Goal: Task Accomplishment & Management: Manage account settings

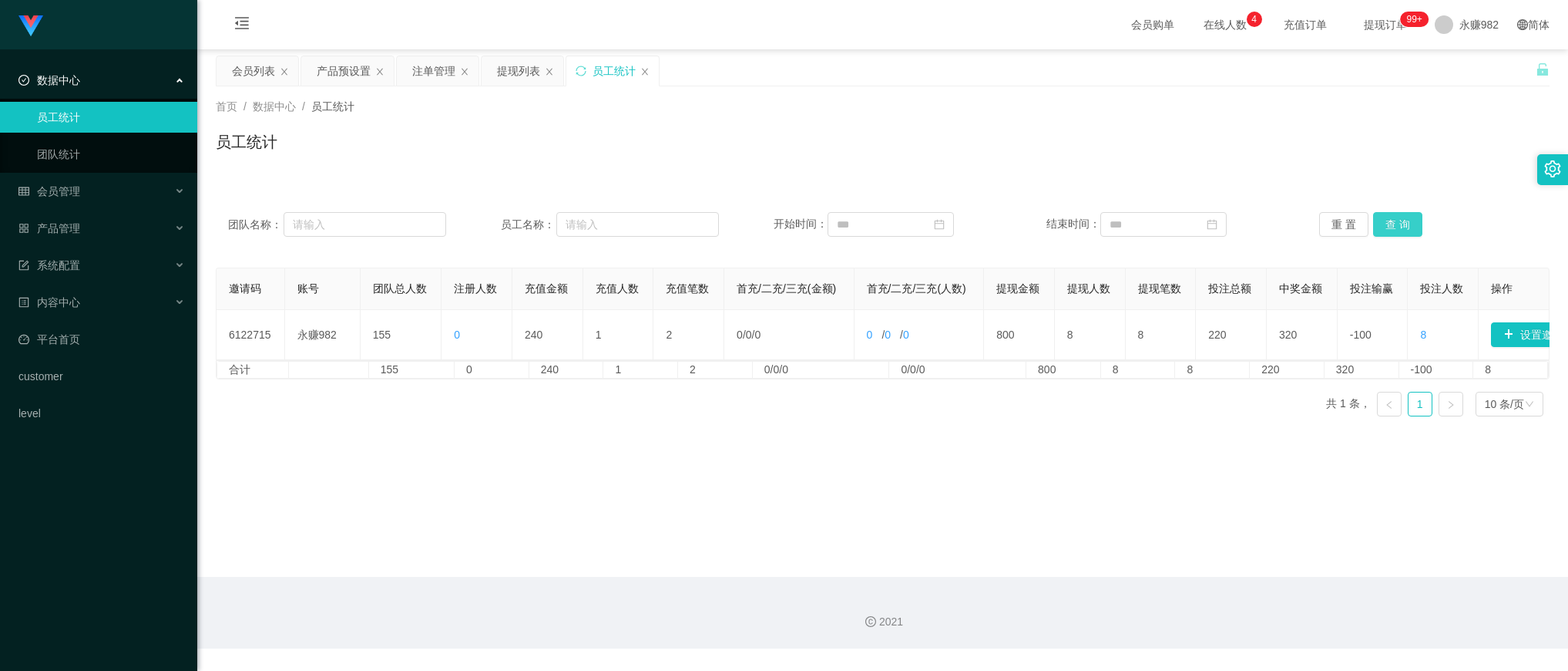
click at [1400, 222] on button "查 询" at bounding box center [1397, 224] width 49 height 24
click at [517, 75] on div "提现列表" at bounding box center [518, 71] width 43 height 29
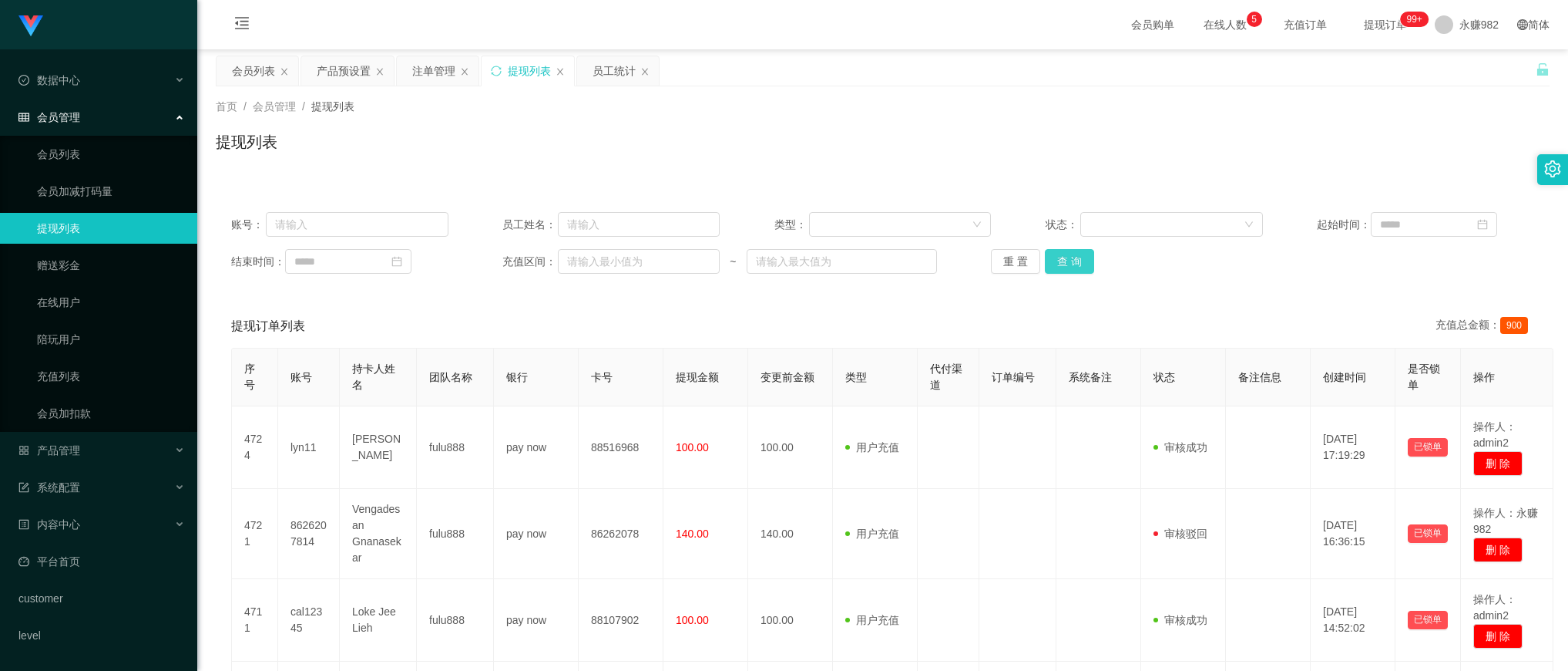
click at [1064, 268] on button "查 询" at bounding box center [1069, 261] width 49 height 24
click at [1388, 221] on input at bounding box center [1433, 224] width 126 height 24
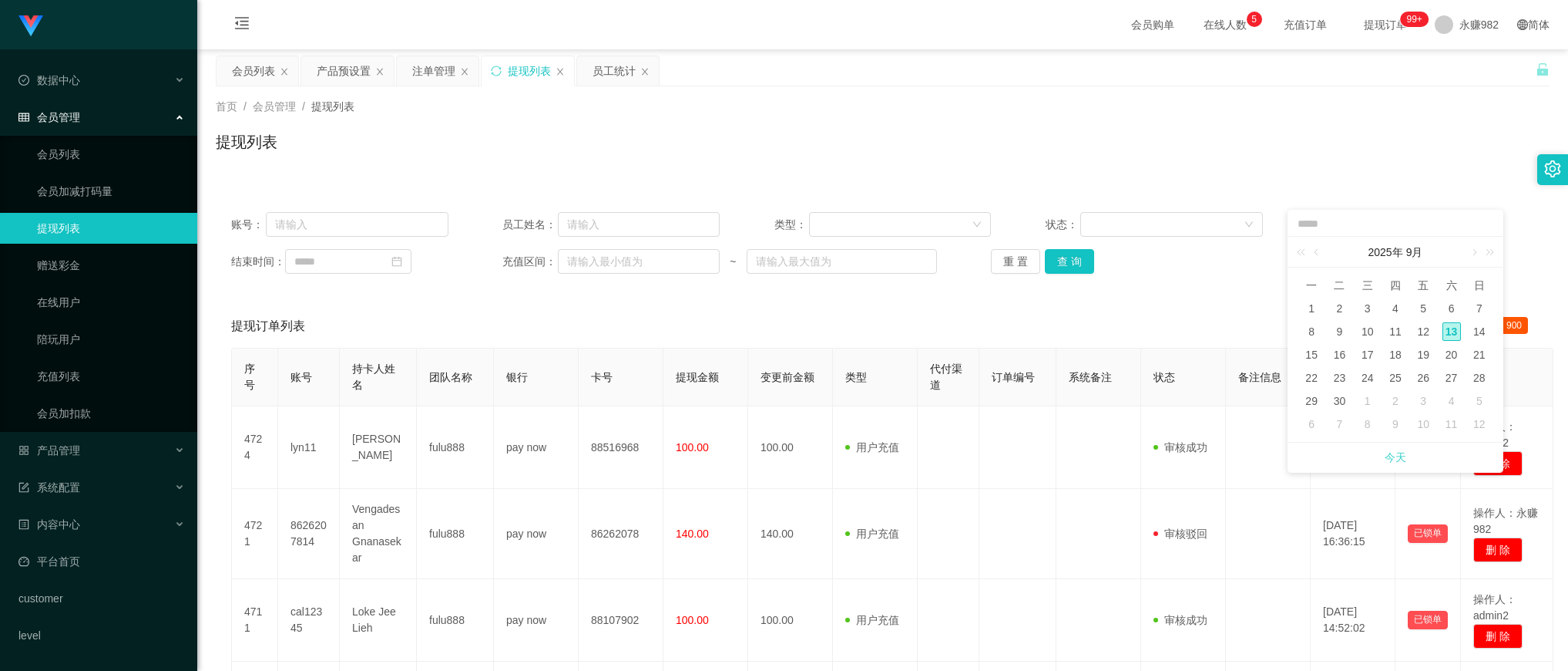
click at [1393, 451] on link "今天" at bounding box center [1395, 457] width 22 height 29
type input "**********"
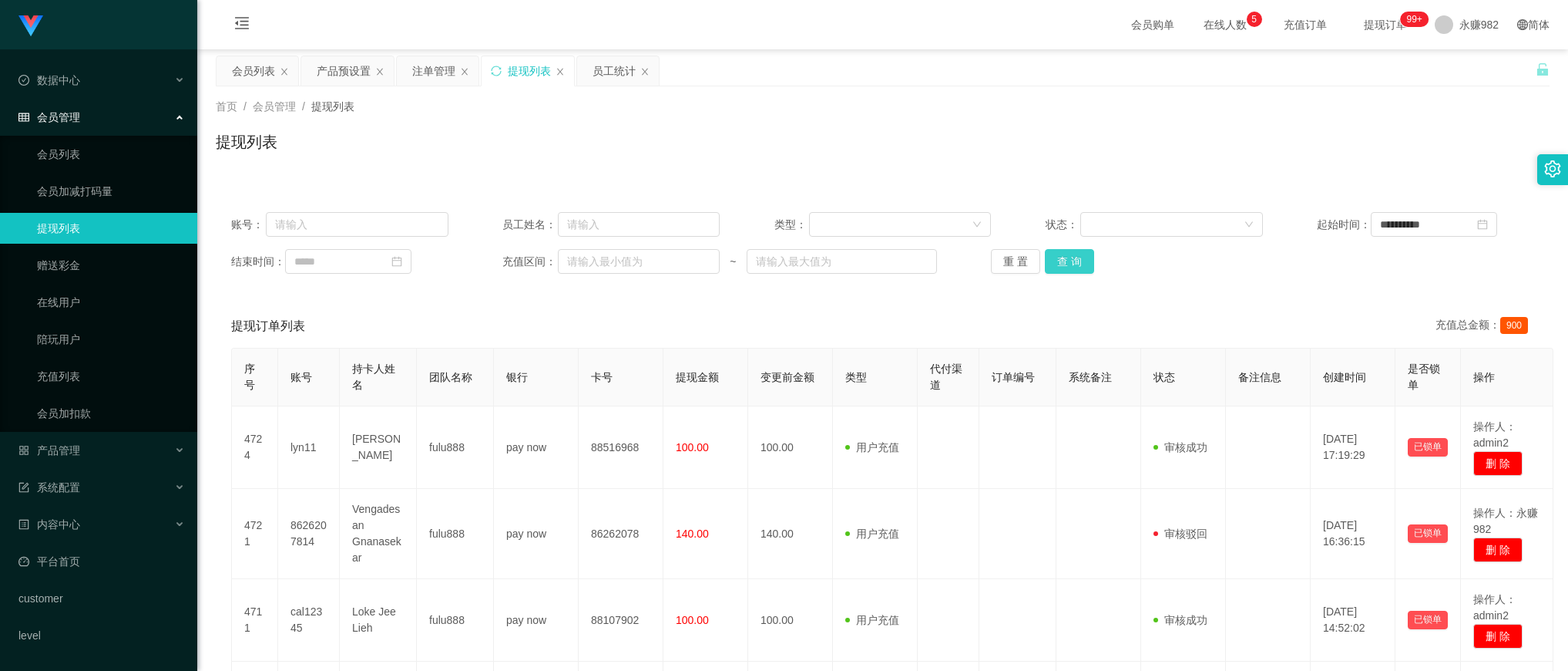
click at [1083, 260] on button "查 询" at bounding box center [1069, 261] width 49 height 24
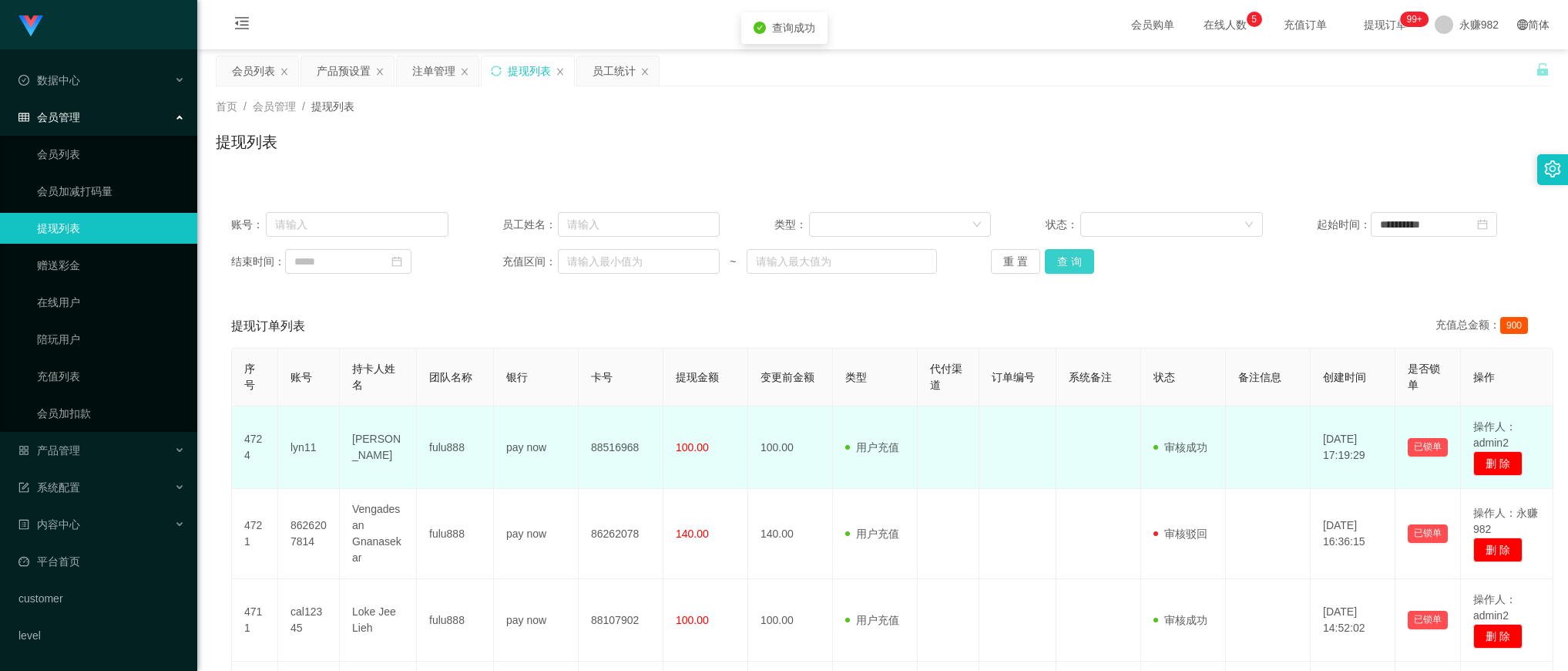
scroll to position [193, 0]
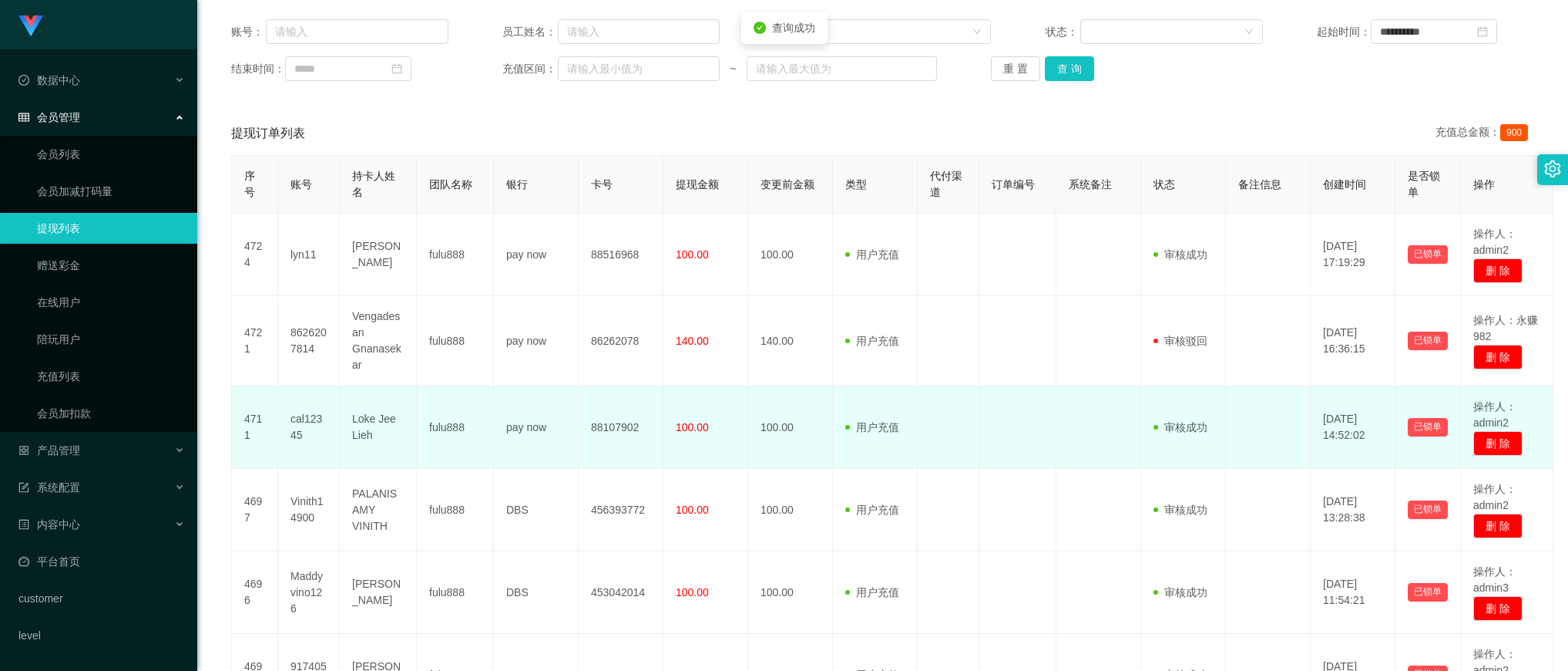
click at [692, 424] on span "100.00" at bounding box center [692, 427] width 33 height 13
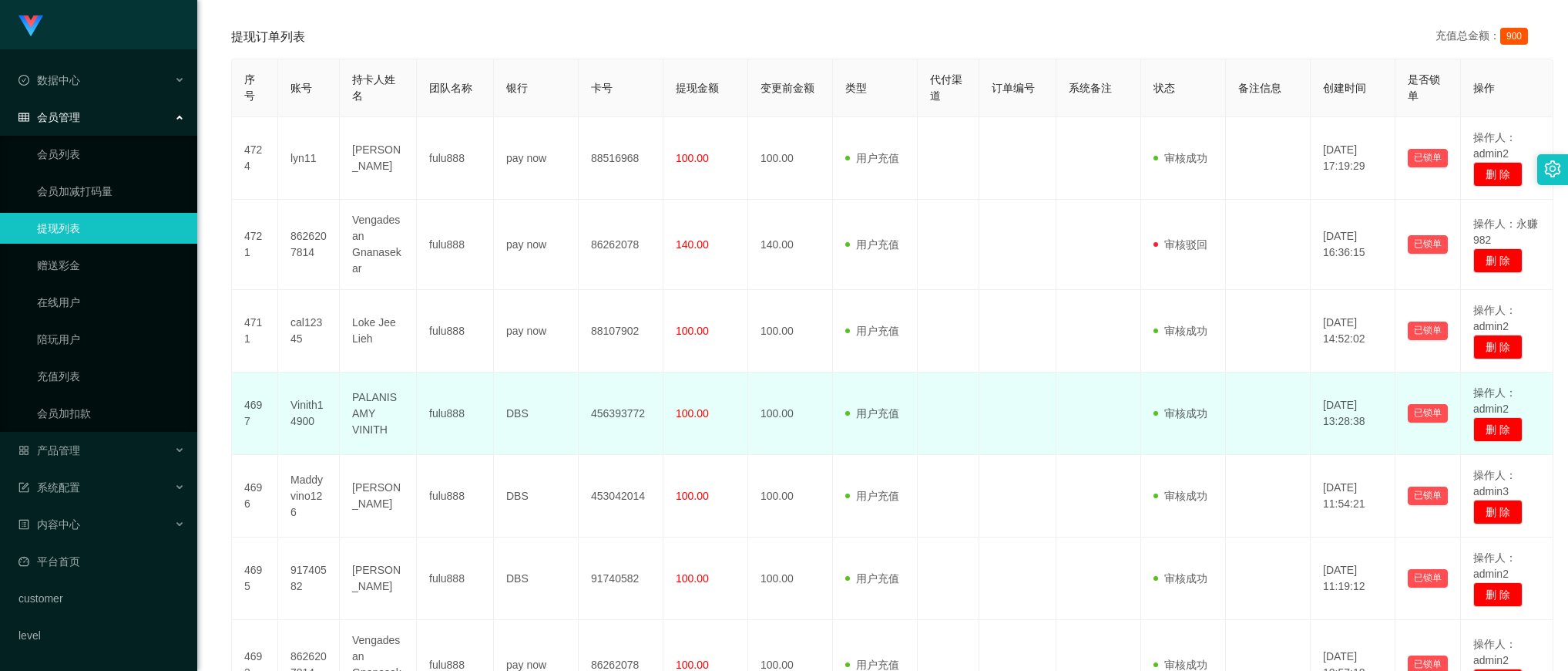
click at [703, 418] on span "100.00" at bounding box center [692, 414] width 33 height 13
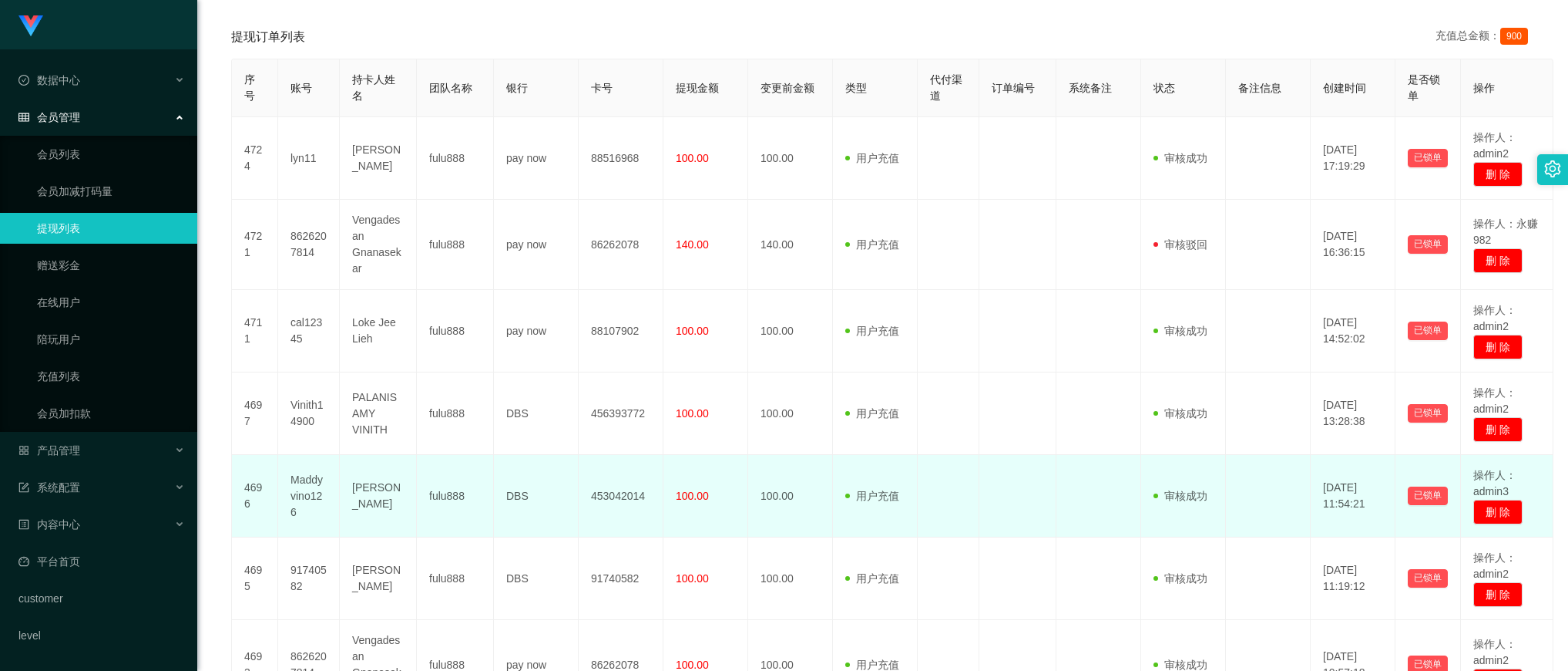
click at [702, 490] on span "100.00" at bounding box center [692, 496] width 33 height 13
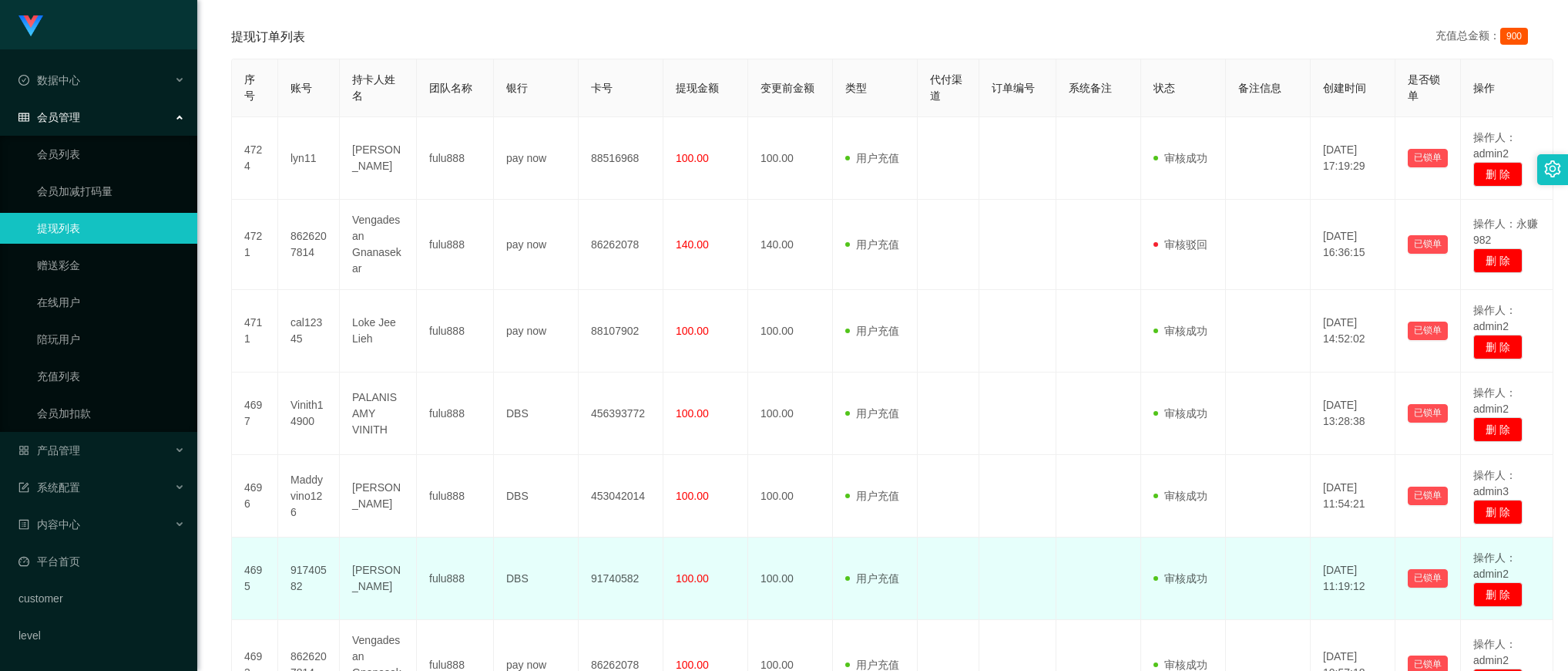
scroll to position [385, 0]
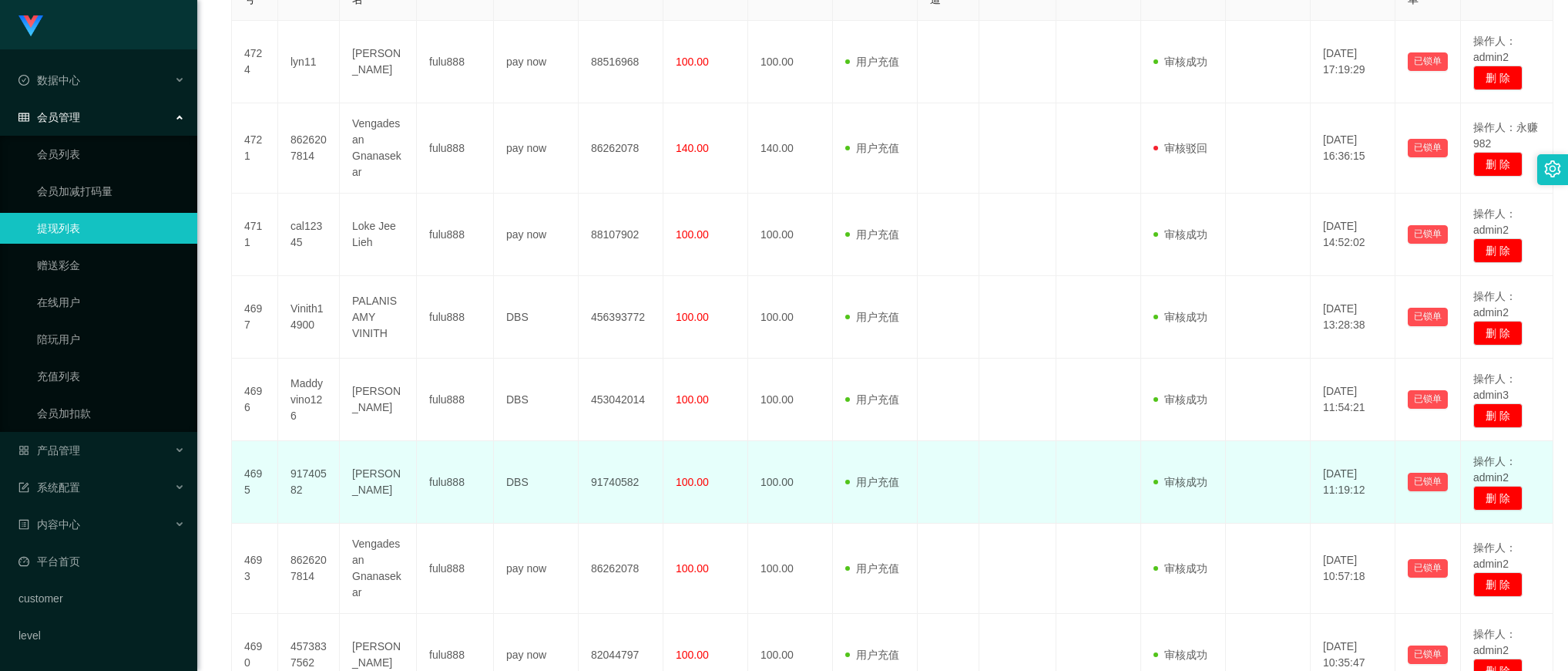
click at [703, 488] on span "100.00" at bounding box center [692, 482] width 33 height 13
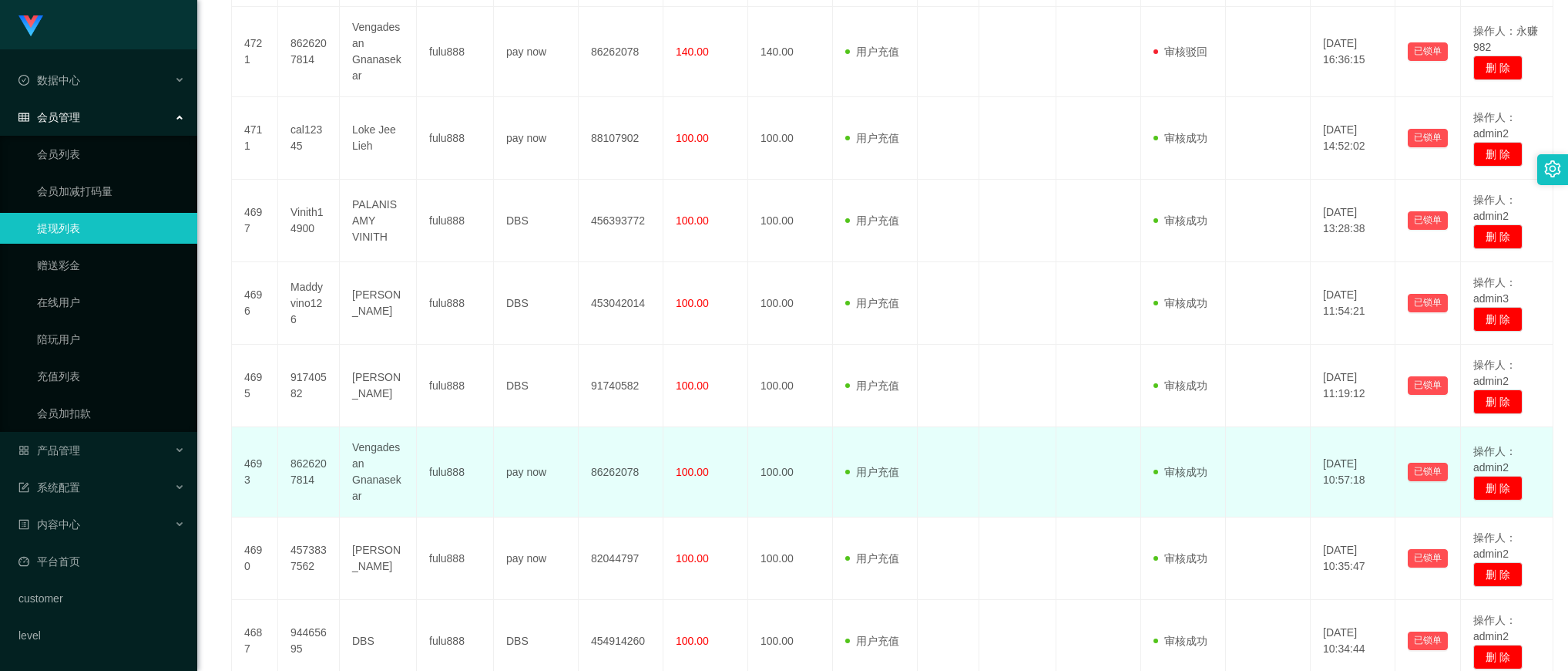
click at [703, 476] on span "100.00" at bounding box center [692, 472] width 33 height 13
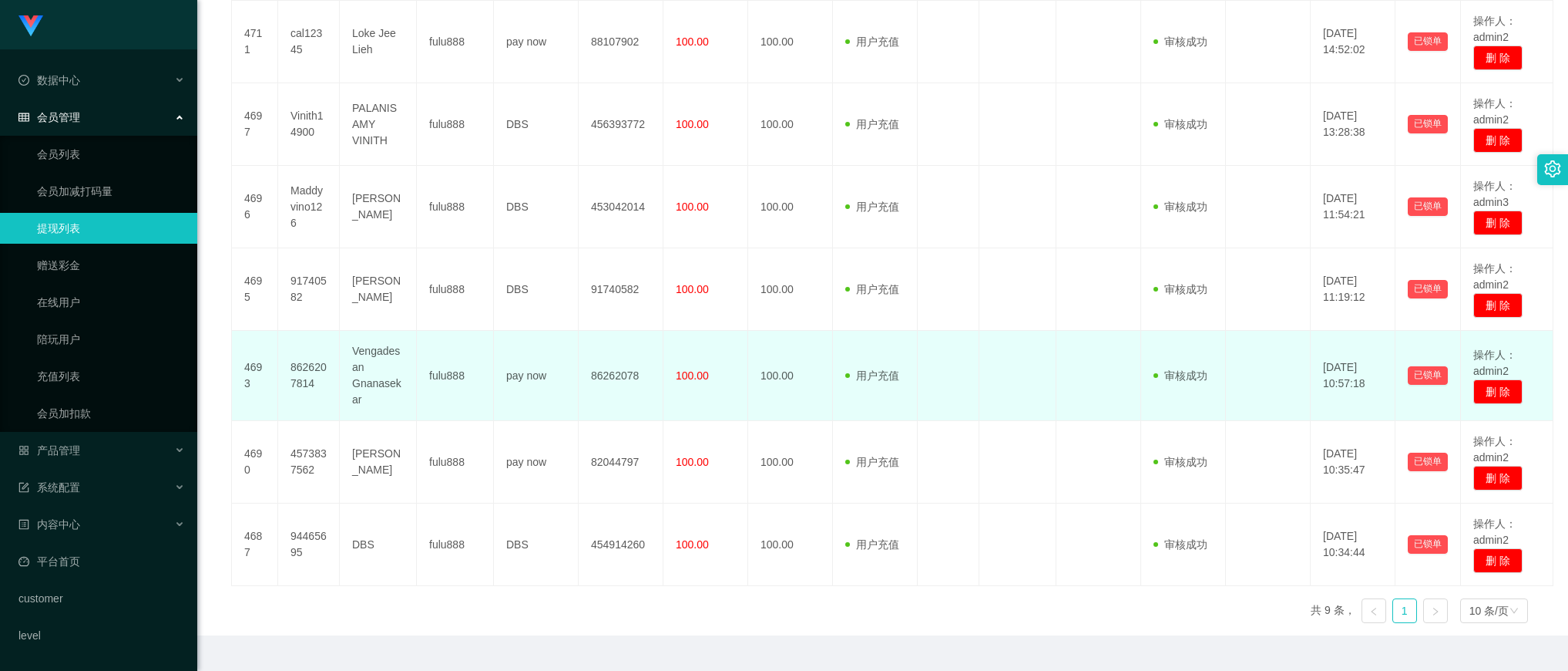
scroll to position [625, 0]
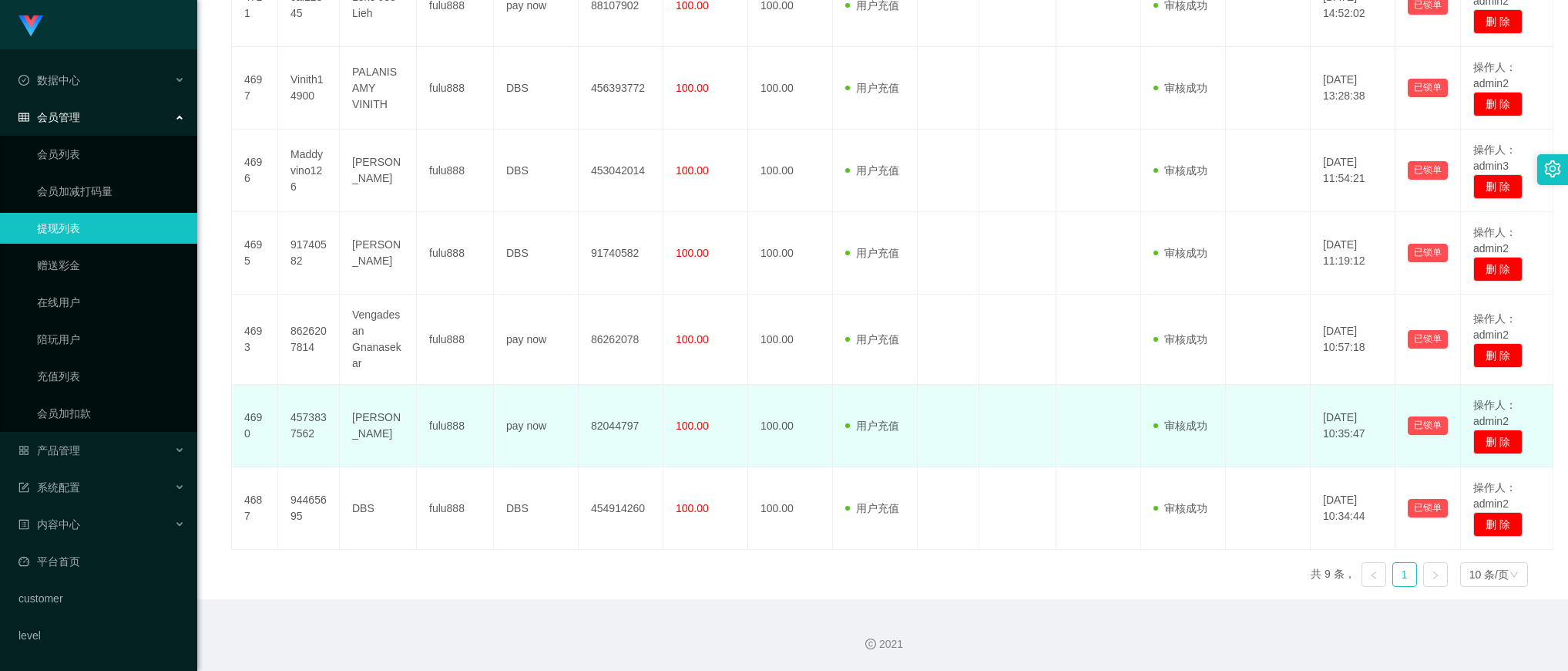
click at [689, 434] on td "100.00" at bounding box center [706, 425] width 85 height 82
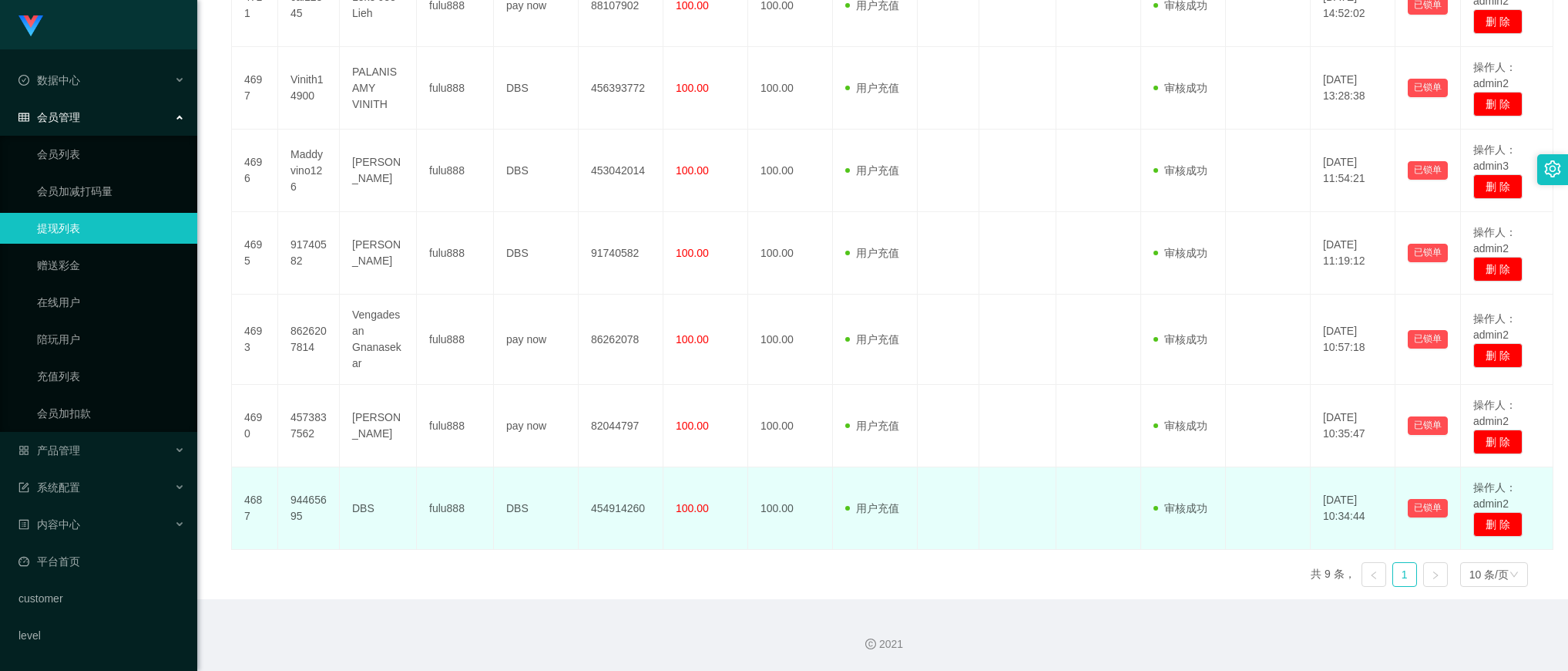
click at [686, 501] on span "100.00" at bounding box center [692, 508] width 33 height 13
click at [757, 483] on td "100.00" at bounding box center [791, 508] width 85 height 82
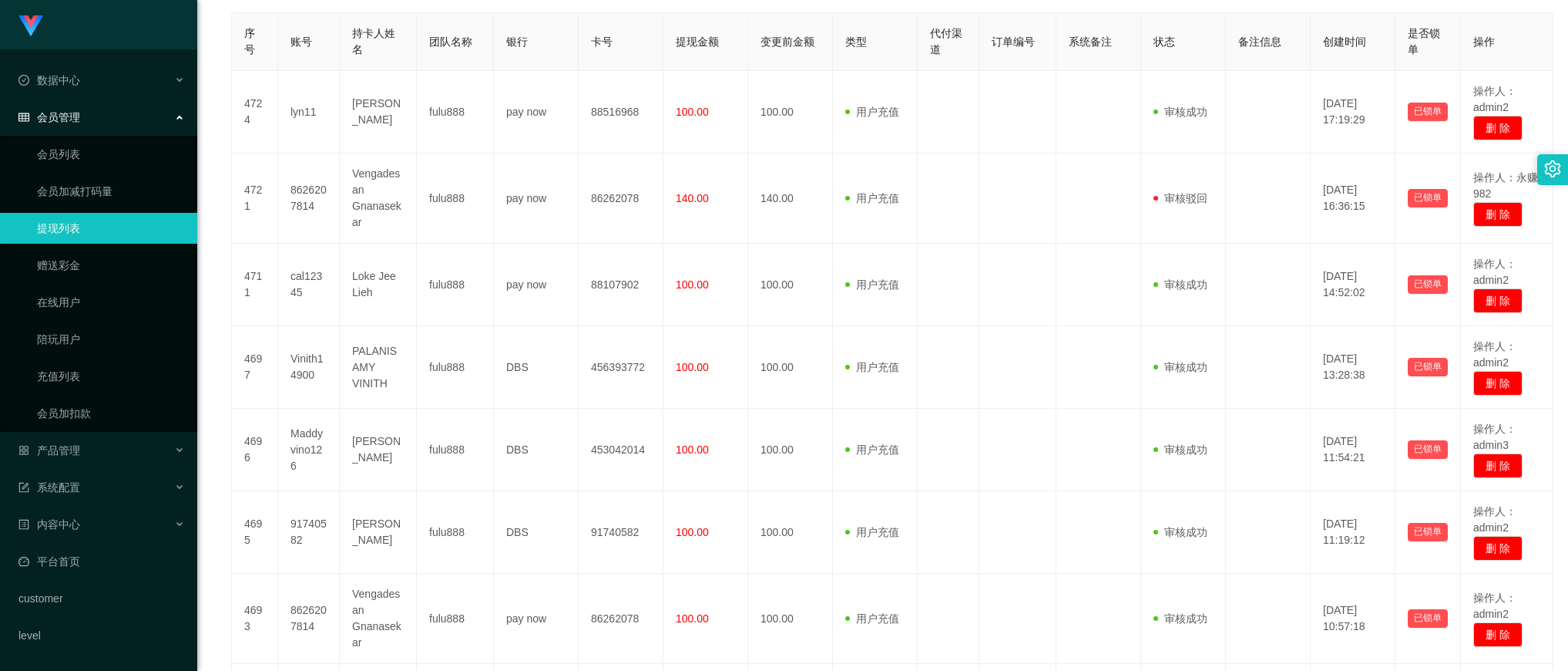
scroll to position [0, 0]
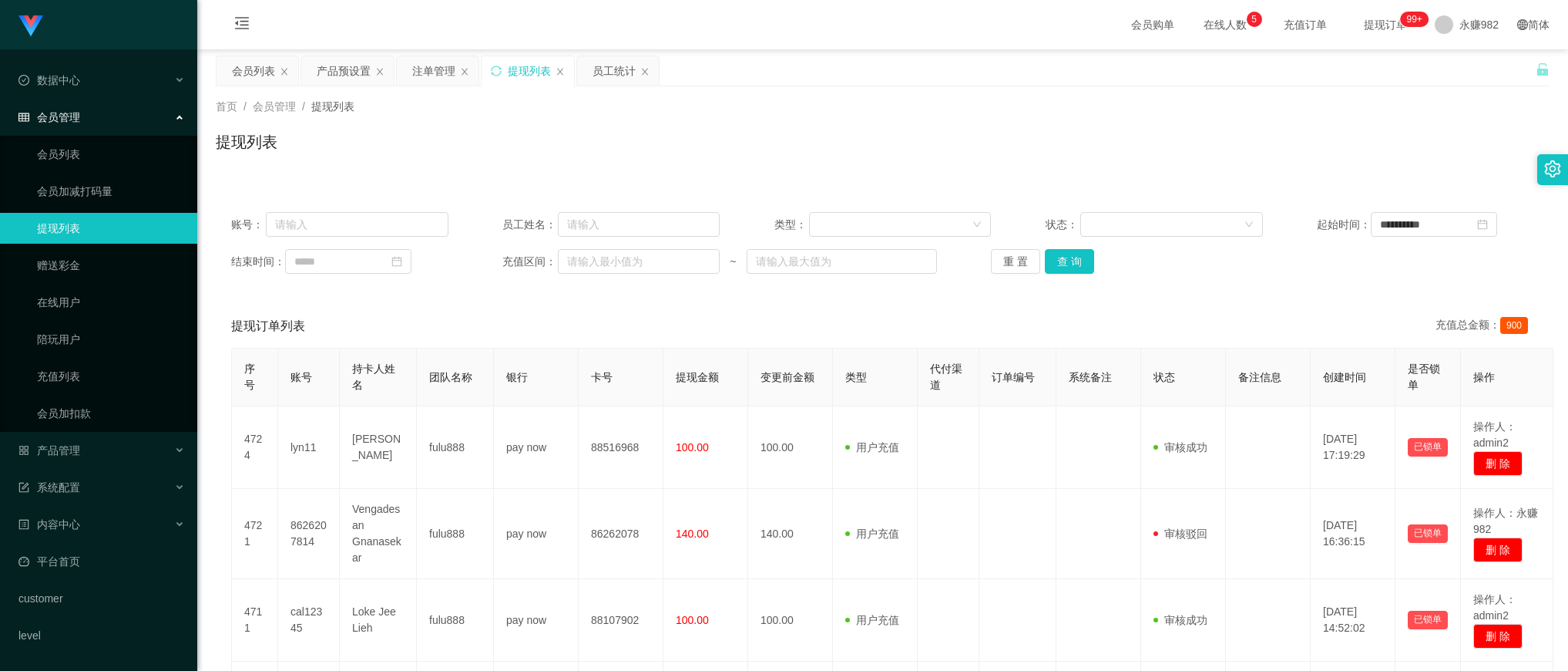
click at [839, 160] on div "提现列表" at bounding box center [882, 148] width 1333 height 35
click at [1057, 260] on button "查 询" at bounding box center [1069, 261] width 49 height 24
click at [1064, 256] on button "查 询" at bounding box center [1069, 261] width 49 height 24
click at [239, 73] on div "会员列表" at bounding box center [253, 71] width 43 height 29
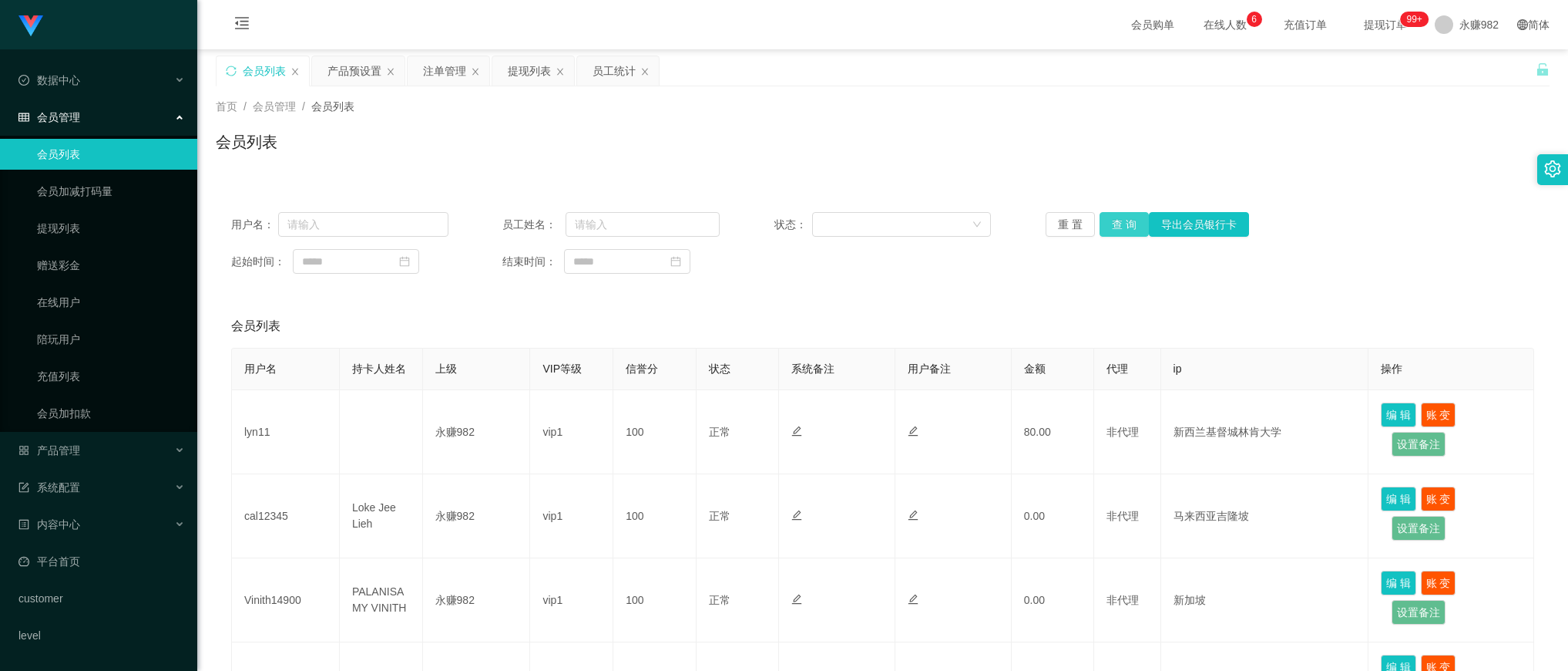
click at [1125, 222] on button "查 询" at bounding box center [1124, 224] width 49 height 24
click at [366, 74] on div "产品预设置" at bounding box center [354, 71] width 54 height 29
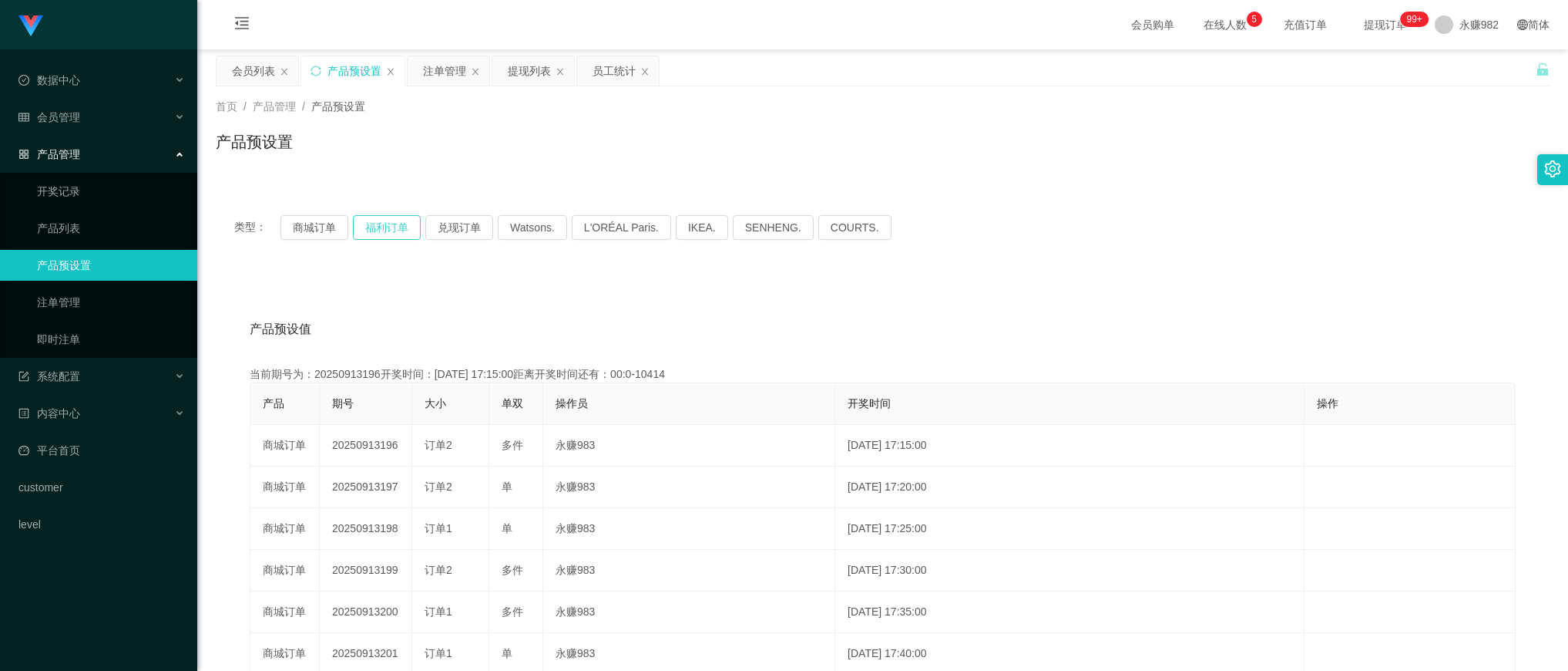
click at [384, 230] on button "福利订单" at bounding box center [387, 227] width 67 height 24
click at [322, 224] on button "商城订单" at bounding box center [315, 227] width 67 height 24
click at [369, 224] on button "福利订单" at bounding box center [387, 227] width 67 height 24
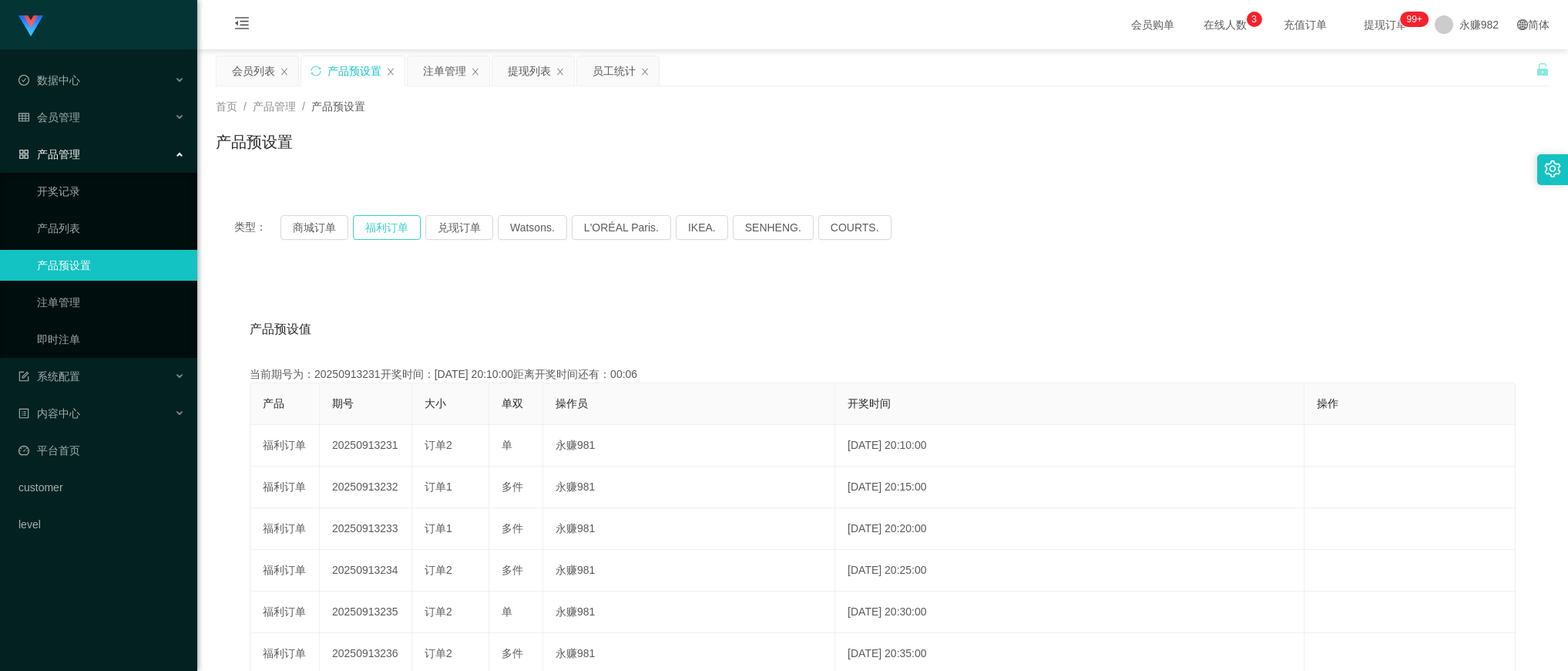
click at [390, 232] on button "福利订单" at bounding box center [387, 227] width 67 height 24
click at [447, 71] on div "注单管理" at bounding box center [444, 71] width 43 height 29
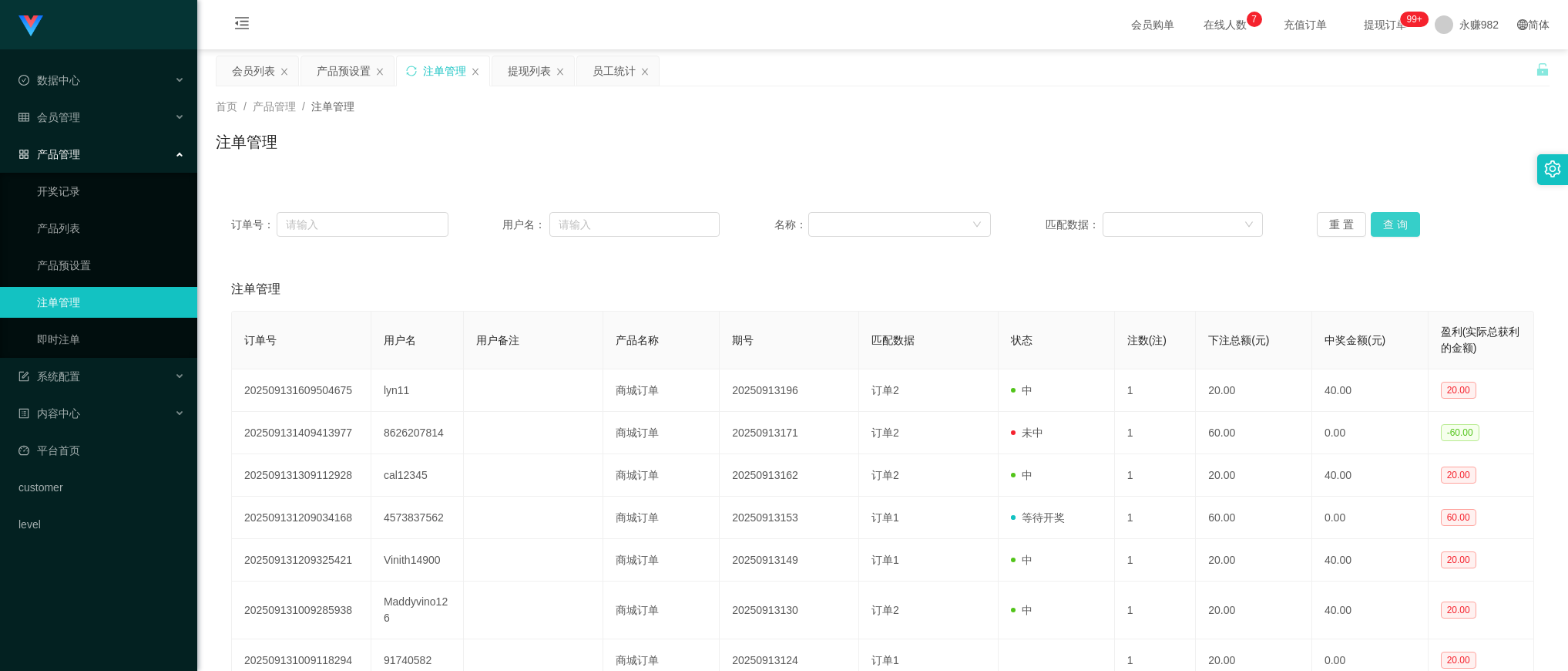
click at [1384, 220] on button "查 询" at bounding box center [1395, 224] width 49 height 24
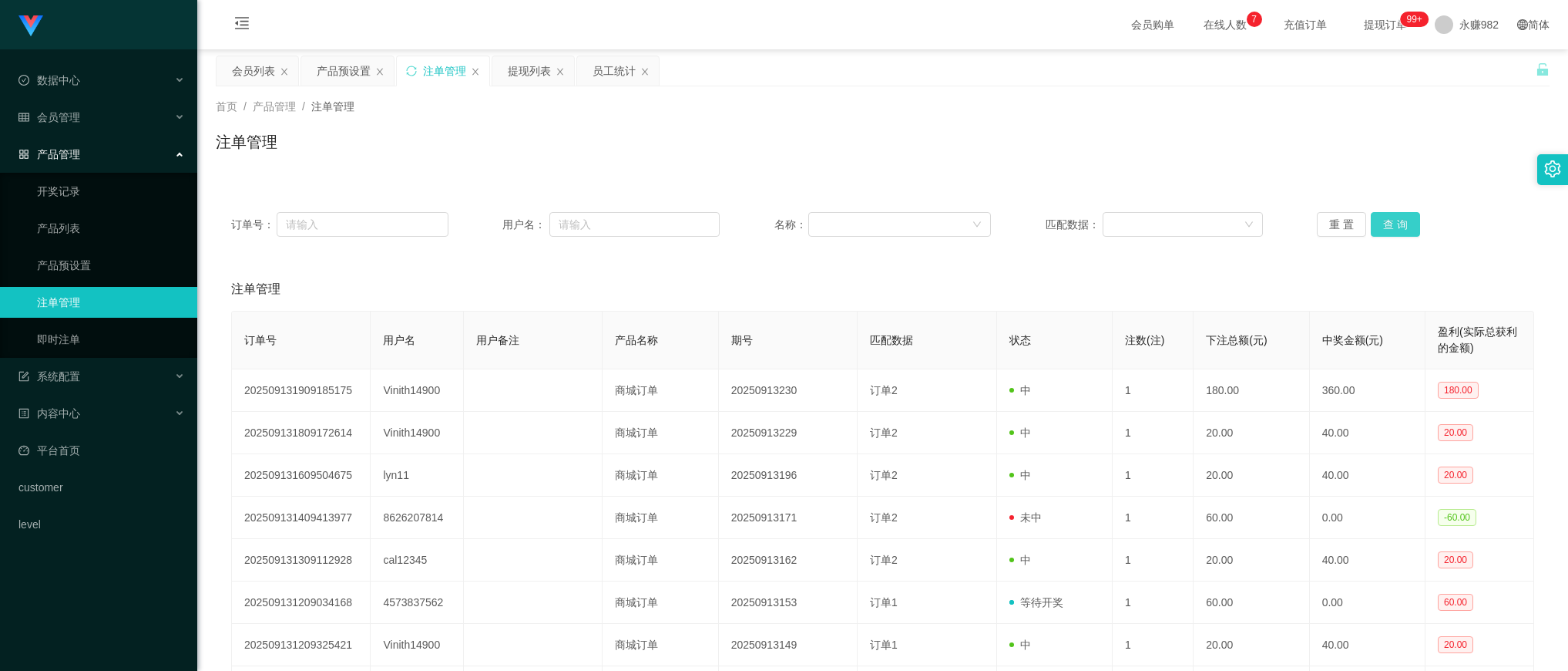
click at [1384, 220] on button "查 询" at bounding box center [1395, 224] width 49 height 24
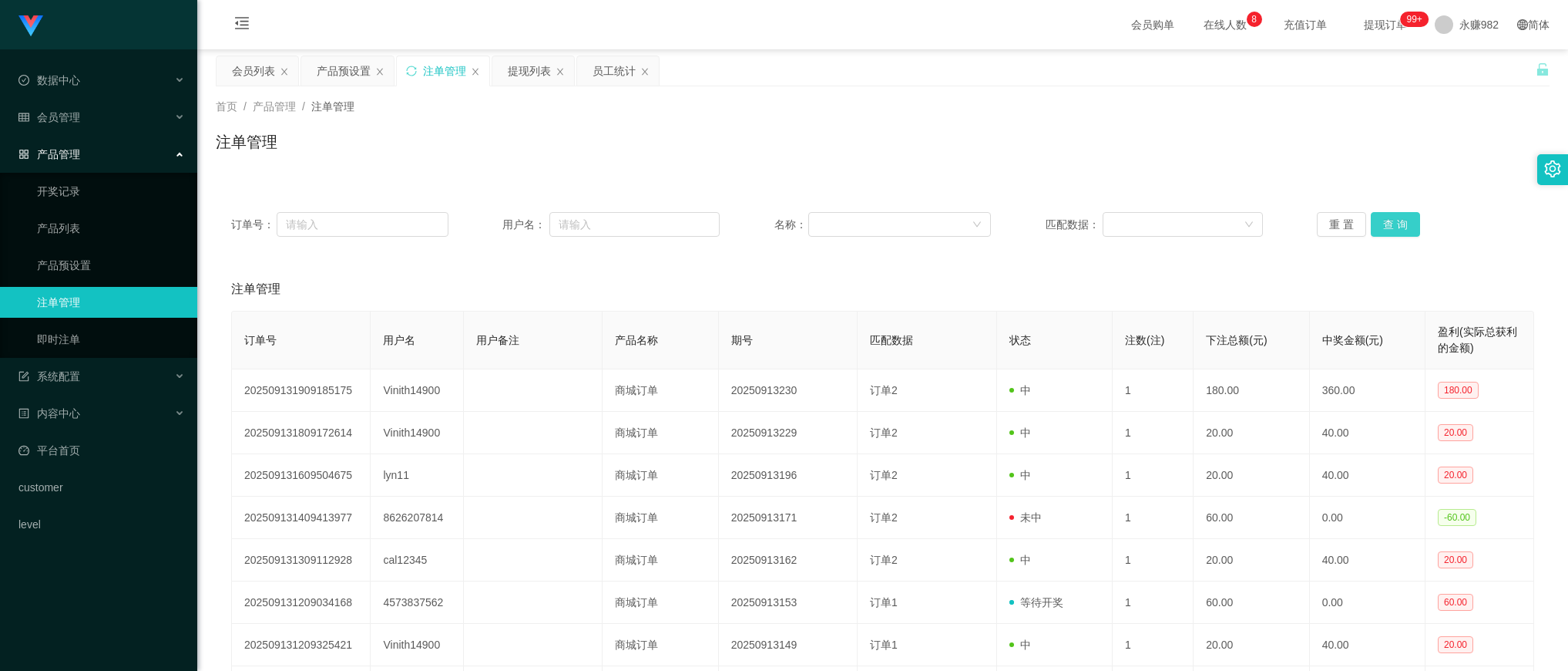
click at [1384, 220] on button "查 询" at bounding box center [1395, 224] width 49 height 24
click at [1392, 225] on button "查 询" at bounding box center [1395, 224] width 49 height 24
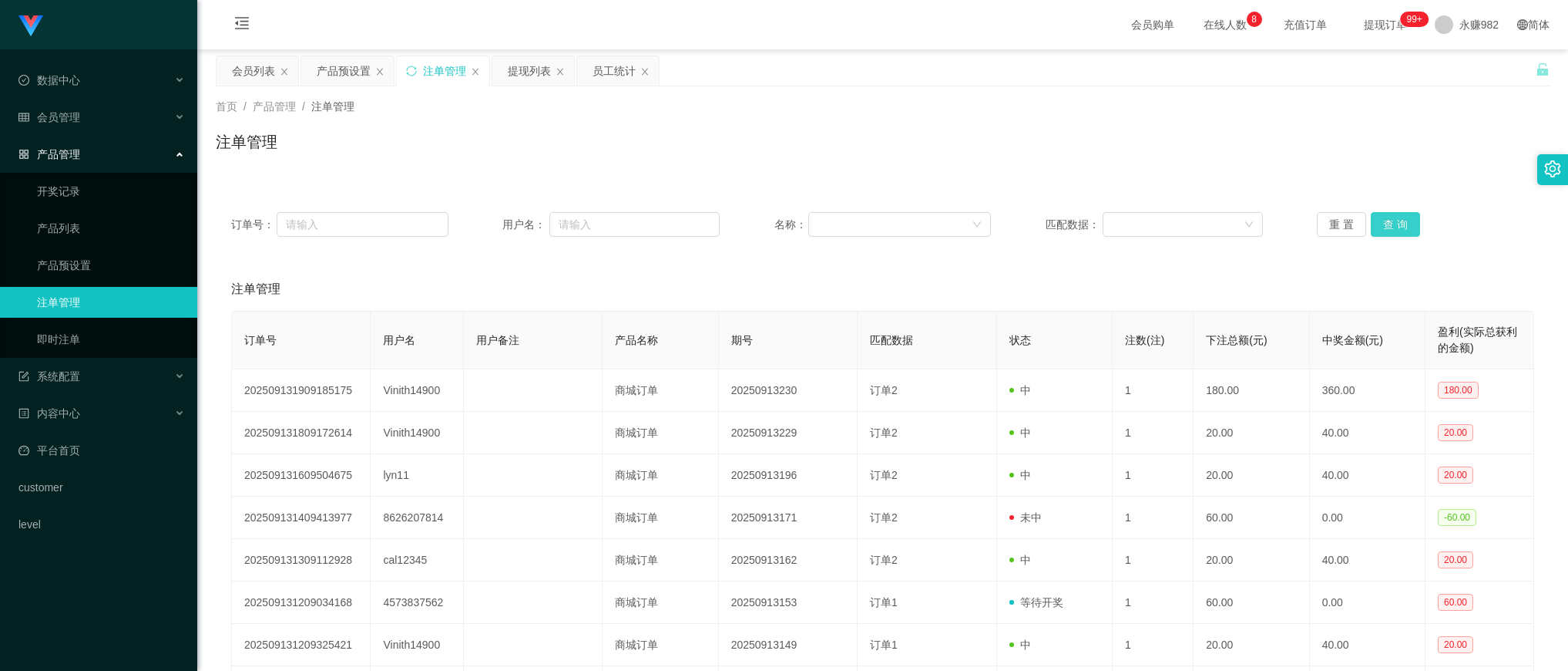
click at [1392, 225] on button "查 询" at bounding box center [1395, 224] width 49 height 24
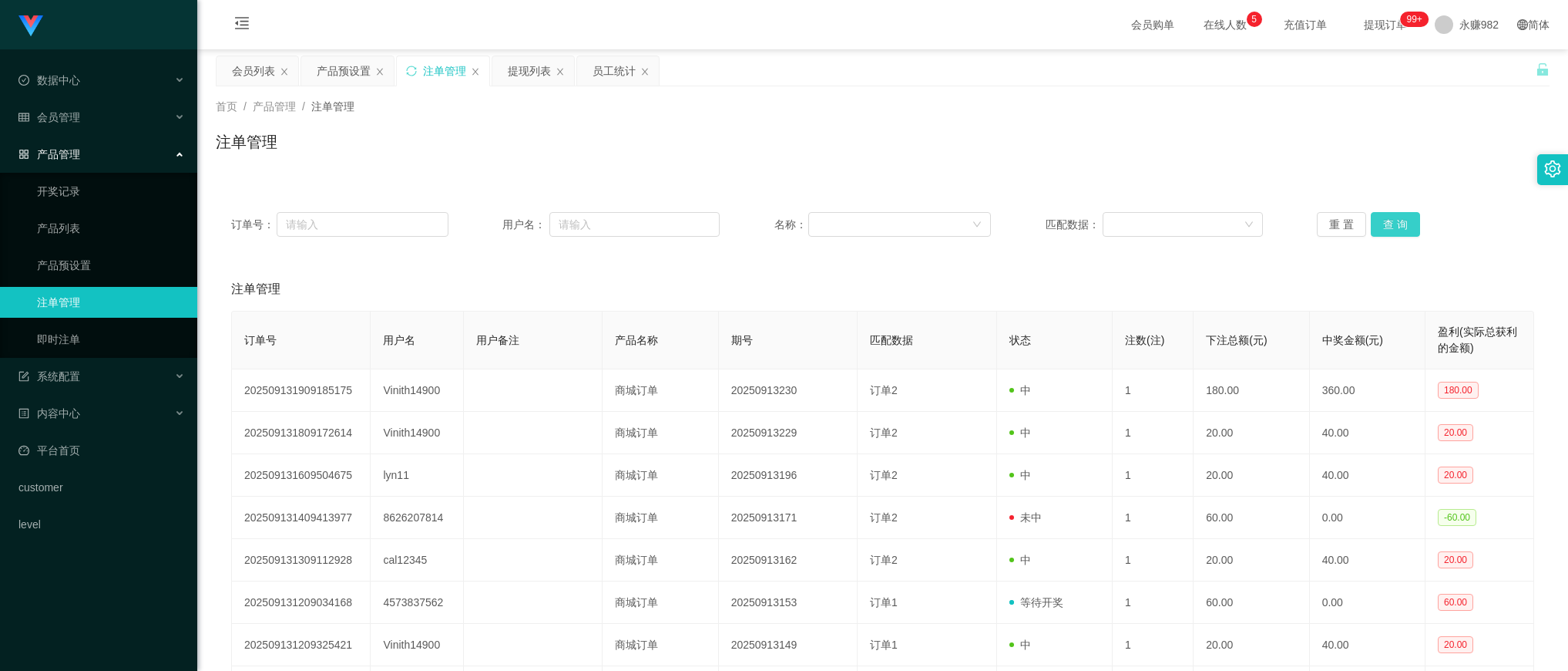
click at [1392, 225] on button "查 询" at bounding box center [1395, 224] width 49 height 24
click at [1393, 216] on button "查 询" at bounding box center [1395, 224] width 49 height 24
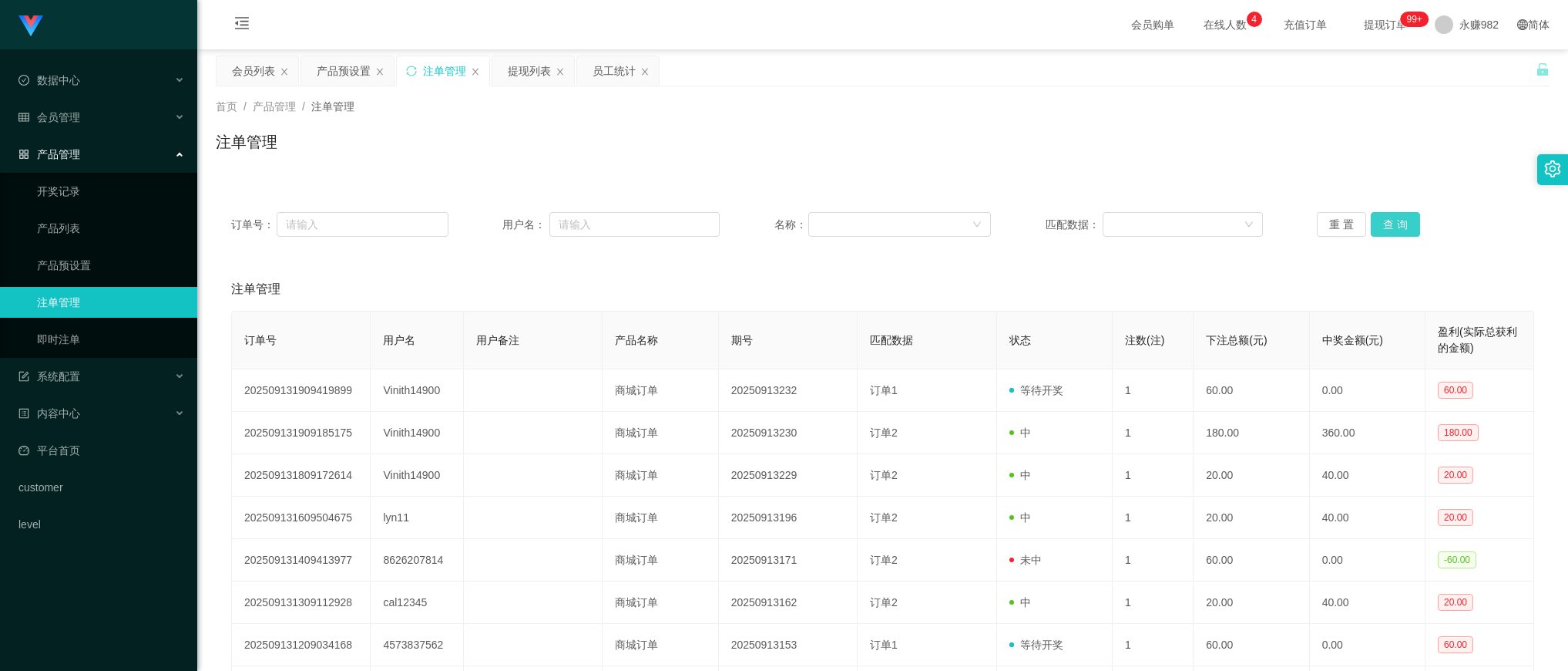
click at [1388, 232] on button "查 询" at bounding box center [1395, 224] width 49 height 24
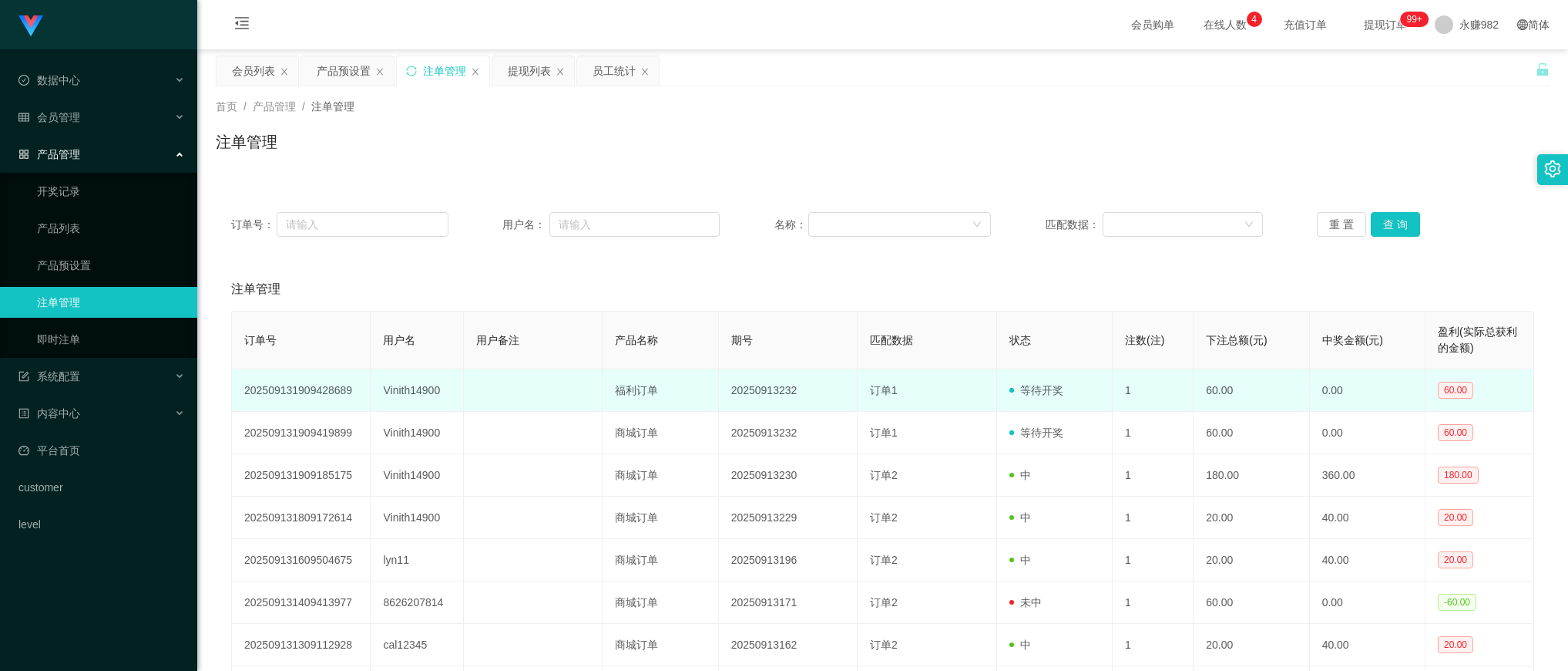
click at [426, 392] on td "Vinith14900" at bounding box center [417, 390] width 93 height 42
copy td "Vinith14900"
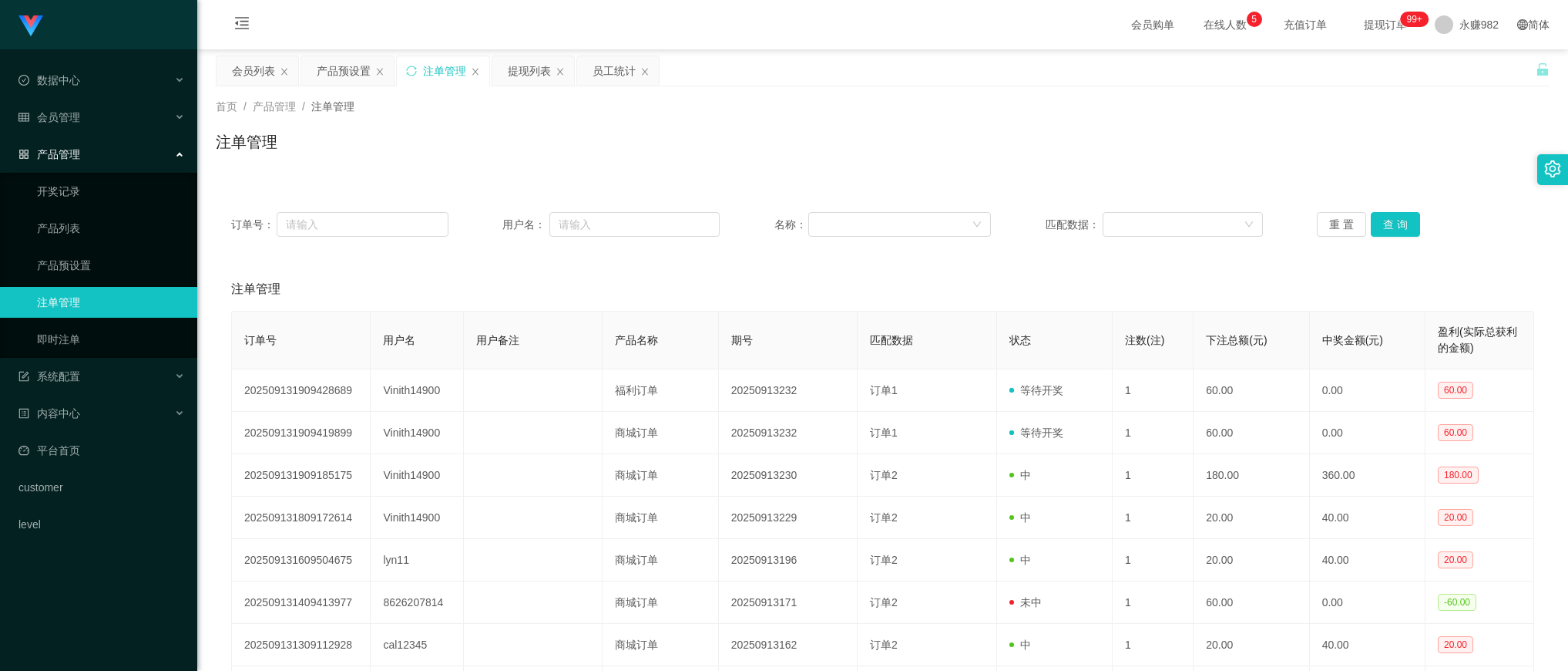
click at [684, 290] on div "注单管理" at bounding box center [882, 289] width 1303 height 43
click at [1389, 214] on button "查 询" at bounding box center [1395, 224] width 49 height 24
click at [1388, 217] on button "查 询" at bounding box center [1395, 224] width 49 height 24
click at [517, 60] on div "提现列表" at bounding box center [529, 71] width 43 height 29
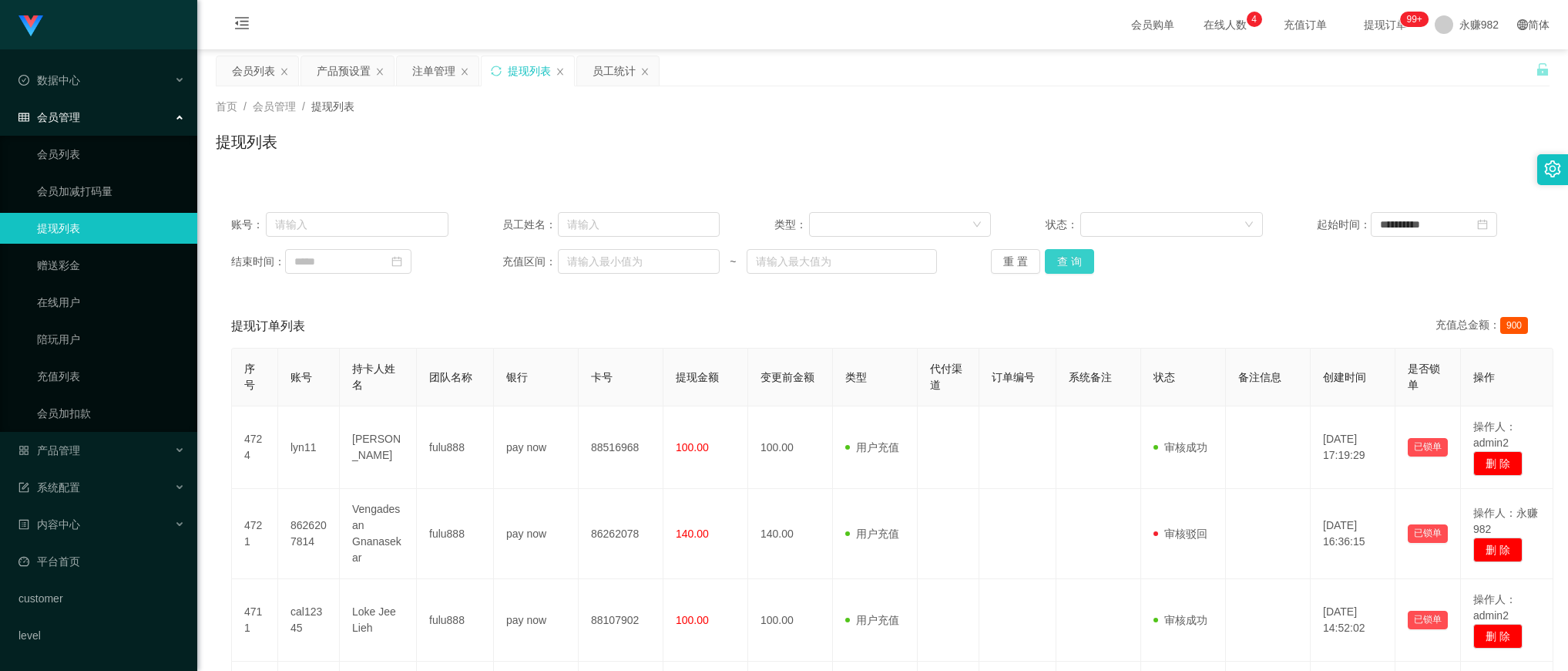
click at [1060, 268] on button "查 询" at bounding box center [1069, 261] width 49 height 24
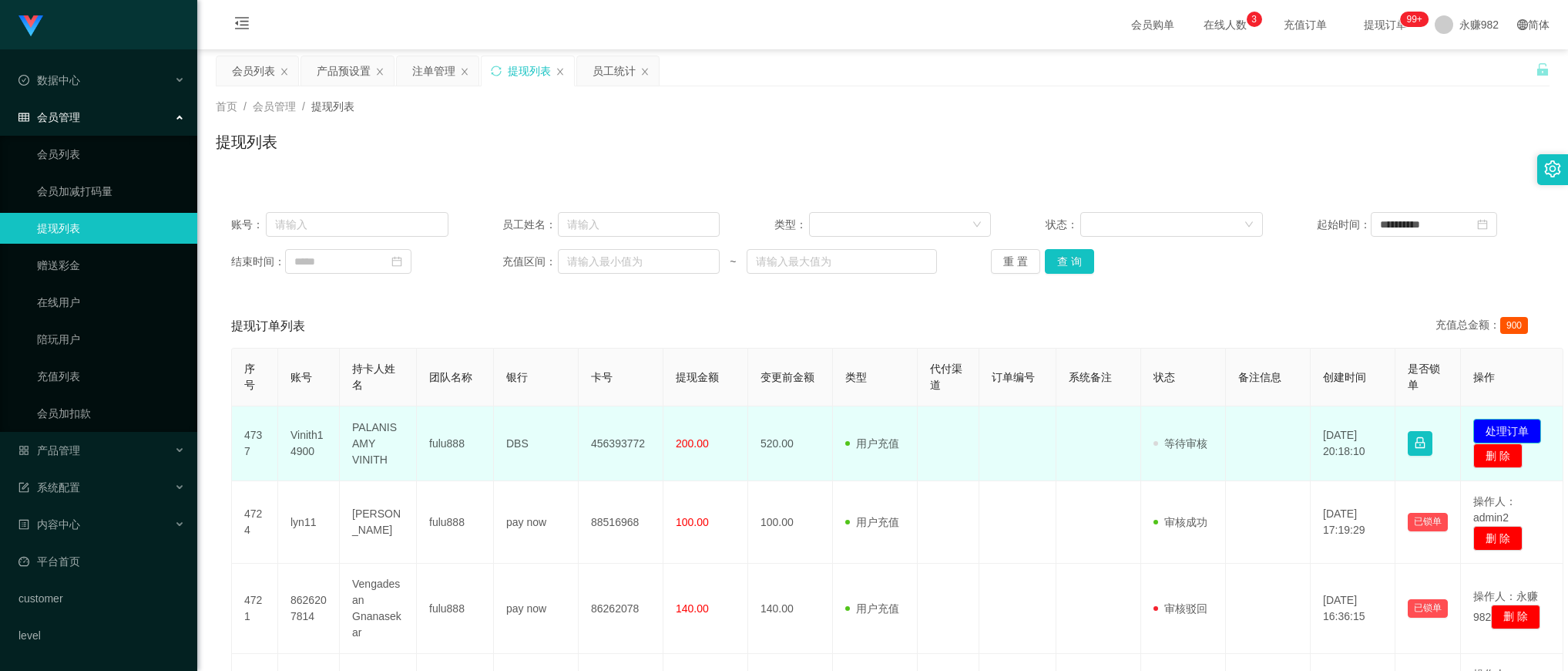
click at [1504, 425] on button "处理订单" at bounding box center [1507, 430] width 67 height 24
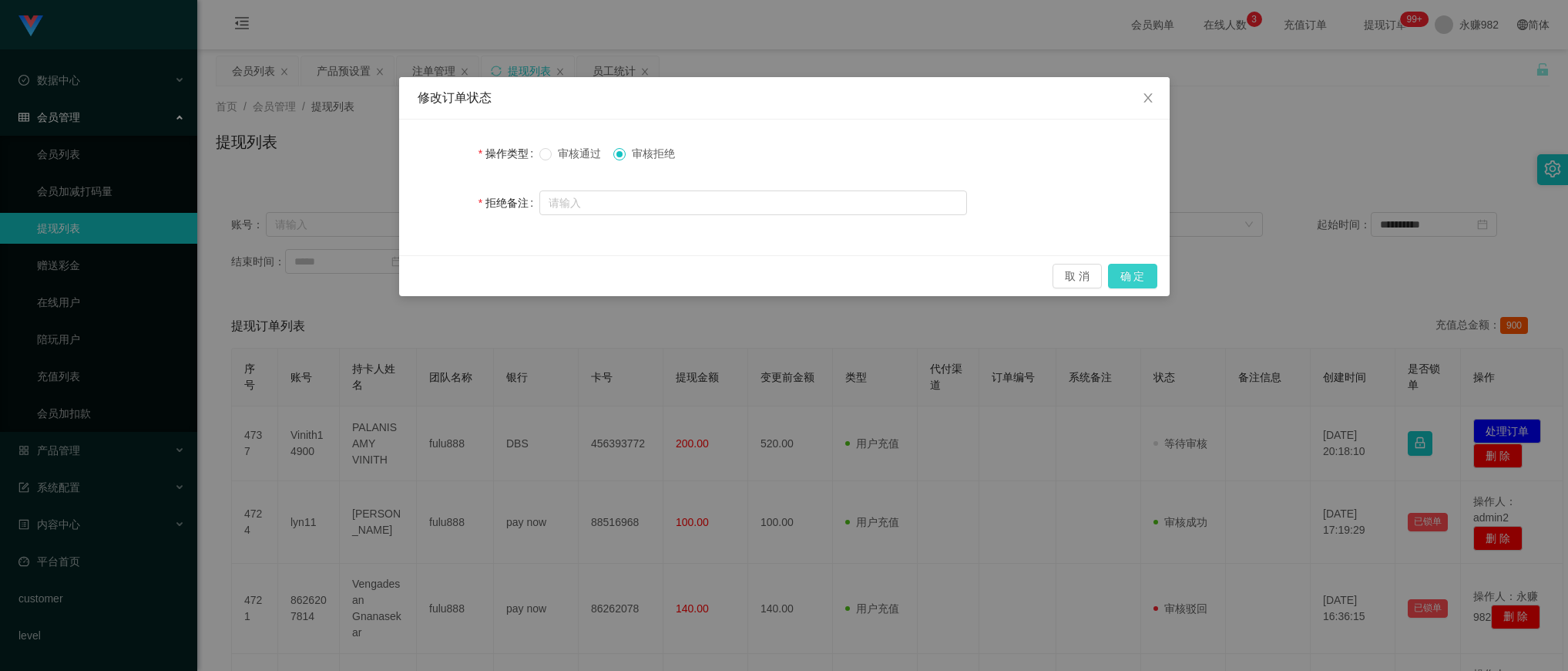
click at [1130, 264] on button "确 定" at bounding box center [1132, 275] width 49 height 24
